Goal: Navigation & Orientation: Find specific page/section

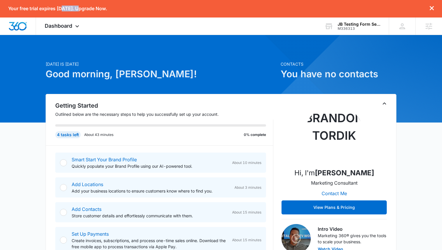
drag, startPoint x: 62, startPoint y: 10, endPoint x: 77, endPoint y: 10, distance: 15.5
click at [77, 10] on p "Your free trial expires in 11 days. Upgrade Now." at bounding box center [57, 9] width 99 height 6
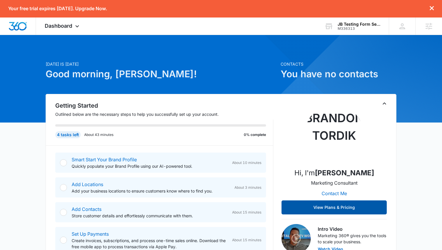
click at [330, 210] on button "View Plans & Pricing" at bounding box center [333, 208] width 105 height 14
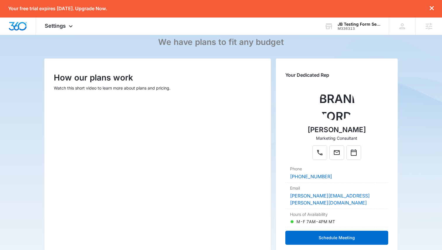
scroll to position [53, 0]
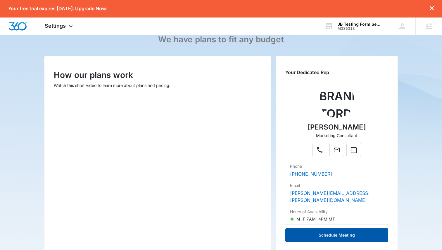
click at [341, 228] on button "Schedule Meeting" at bounding box center [336, 235] width 103 height 14
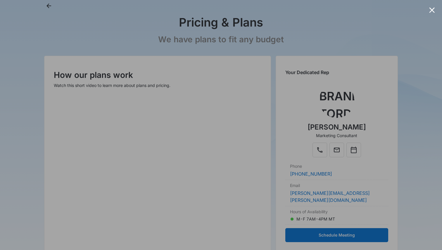
click at [429, 14] on div at bounding box center [221, 125] width 442 height 250
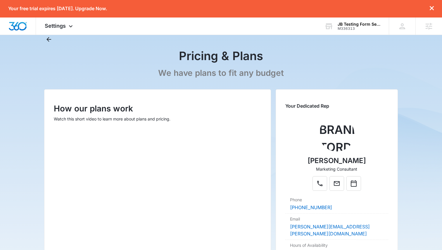
scroll to position [11, 0]
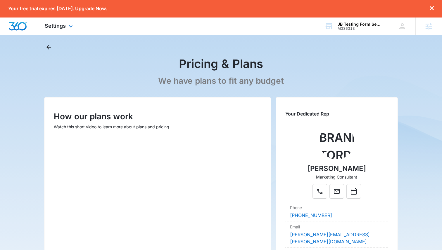
click at [8, 27] on img "Dashboard" at bounding box center [17, 26] width 19 height 9
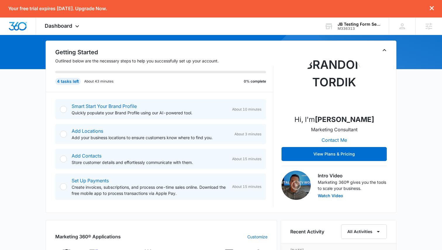
scroll to position [53, 0]
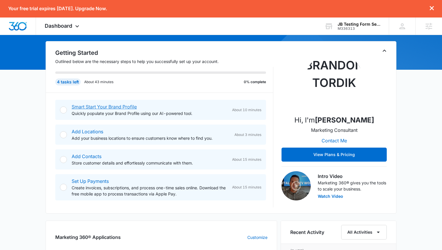
click at [114, 106] on link "Smart Start Your Brand Profile" at bounding box center [104, 107] width 65 height 6
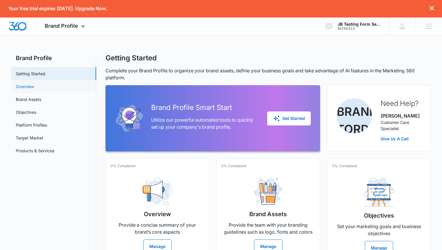
click at [26, 85] on link "Overview" at bounding box center [25, 87] width 18 height 6
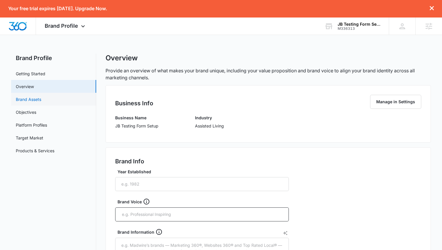
click at [40, 99] on link "Brand Assets" at bounding box center [28, 99] width 25 height 6
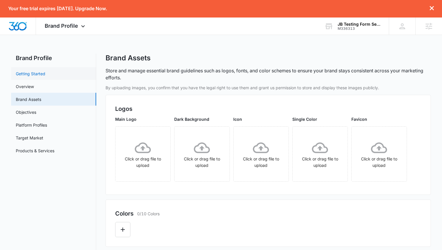
click at [36, 74] on link "Getting Started" at bounding box center [31, 74] width 30 height 6
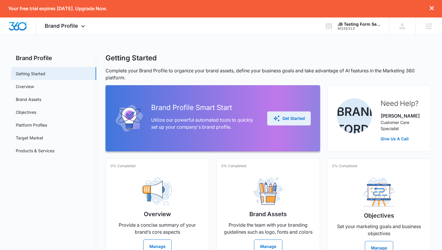
click at [283, 119] on div "Get Started" at bounding box center [289, 118] width 32 height 7
click at [25, 31] on div at bounding box center [18, 26] width 36 height 17
click at [37, 97] on link "Brand Assets" at bounding box center [28, 99] width 25 height 6
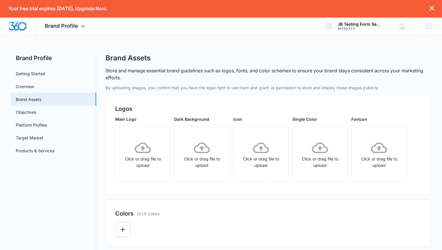
click at [0, 30] on div at bounding box center [18, 26] width 36 height 17
click at [10, 28] on img "Dashboard" at bounding box center [17, 26] width 19 height 9
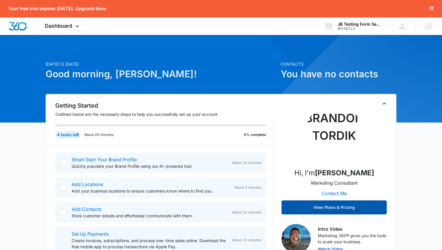
click at [336, 207] on button "View Plans & Pricing" at bounding box center [333, 208] width 105 height 14
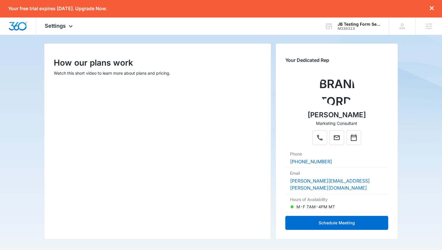
scroll to position [64, 0]
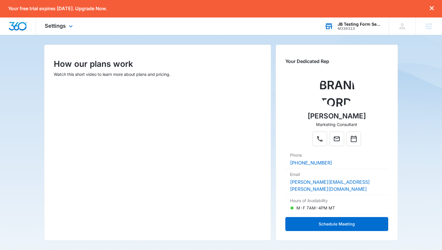
click at [377, 30] on div "M336313" at bounding box center [358, 29] width 43 height 4
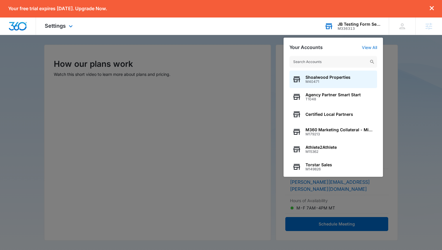
click at [337, 60] on input "text" at bounding box center [333, 62] width 88 height 12
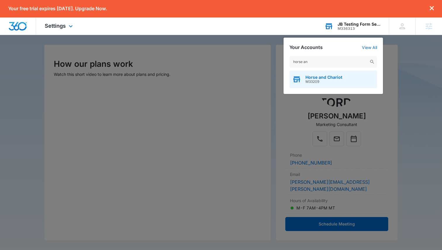
type input "horse an"
click at [326, 80] on span "M33209" at bounding box center [323, 82] width 37 height 4
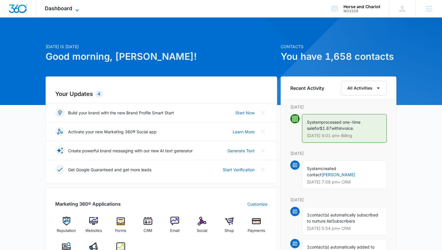
click at [72, 7] on span "Dashboard" at bounding box center [58, 8] width 27 height 6
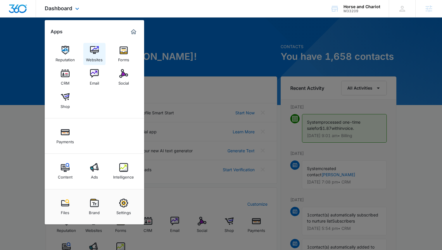
click at [96, 53] on img at bounding box center [94, 50] width 9 height 9
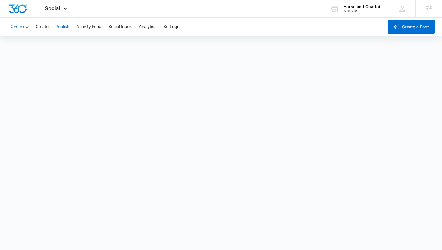
click at [64, 30] on button "Publish" at bounding box center [63, 27] width 14 height 19
click at [65, 5] on div "Social Apps Reputation Websites Forms CRM Email Social Shop Payments Content Ad…" at bounding box center [56, 8] width 41 height 17
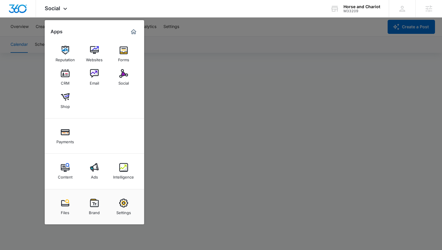
click at [223, 51] on div at bounding box center [221, 125] width 442 height 250
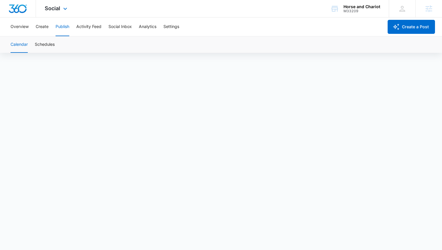
click at [63, 4] on div "Social Apps Reputation Websites Forms CRM Email Social Shop Payments Content Ad…" at bounding box center [56, 8] width 41 height 17
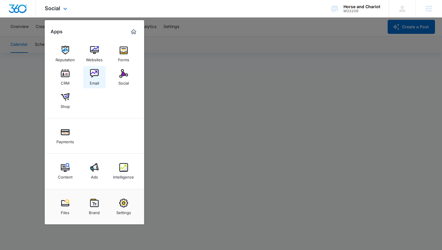
click at [93, 79] on div "Email" at bounding box center [94, 82] width 9 height 8
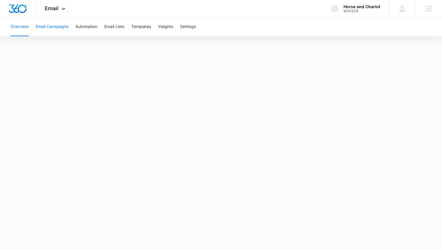
click at [49, 27] on button "Email Campaigns" at bounding box center [52, 27] width 33 height 19
click at [151, 29] on button "Templates" at bounding box center [141, 27] width 20 height 19
click at [67, 8] on div "Email Apps Reputation Websites Forms CRM Email Social Shop Payments Content Ads…" at bounding box center [56, 8] width 40 height 17
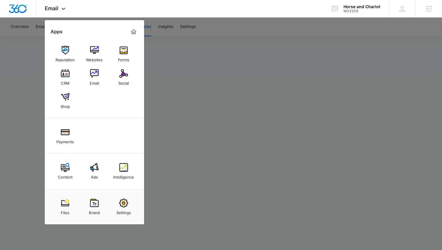
click at [237, 62] on div at bounding box center [221, 125] width 442 height 250
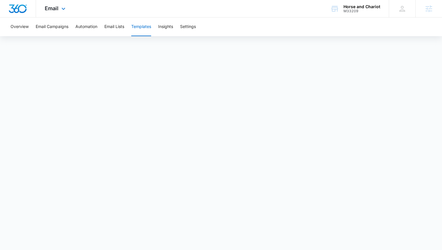
click at [17, 16] on div at bounding box center [18, 8] width 36 height 17
click at [15, 5] on img "Dashboard" at bounding box center [17, 8] width 19 height 9
